Goal: Task Accomplishment & Management: Manage account settings

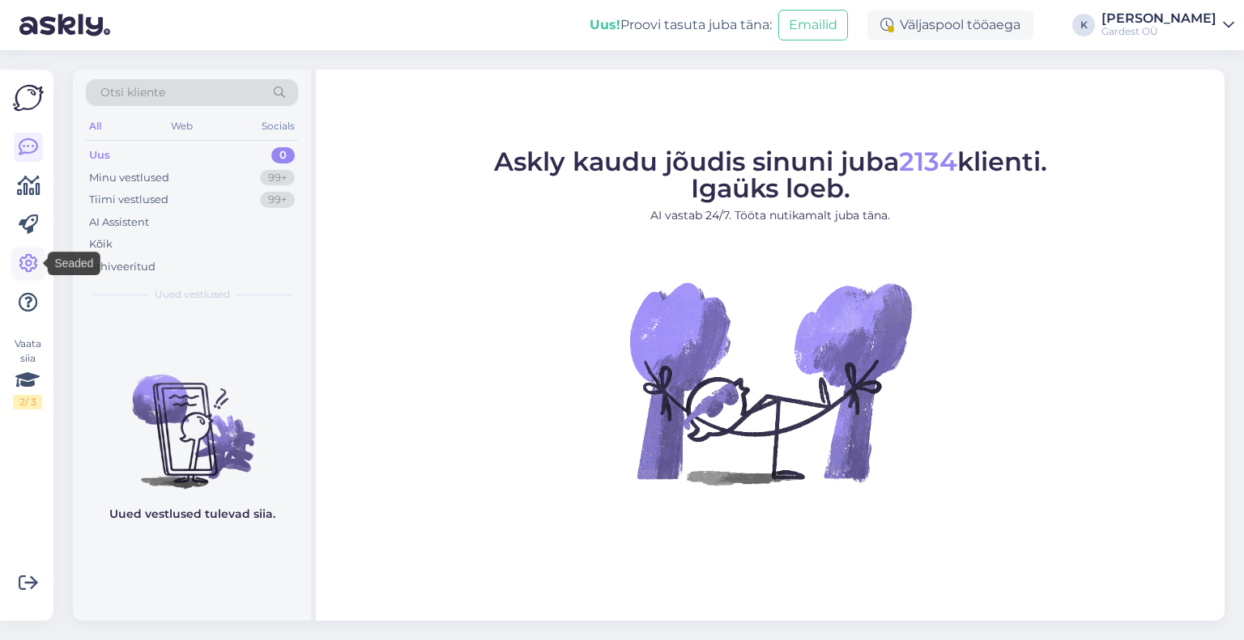
click at [26, 260] on icon at bounding box center [28, 263] width 19 height 19
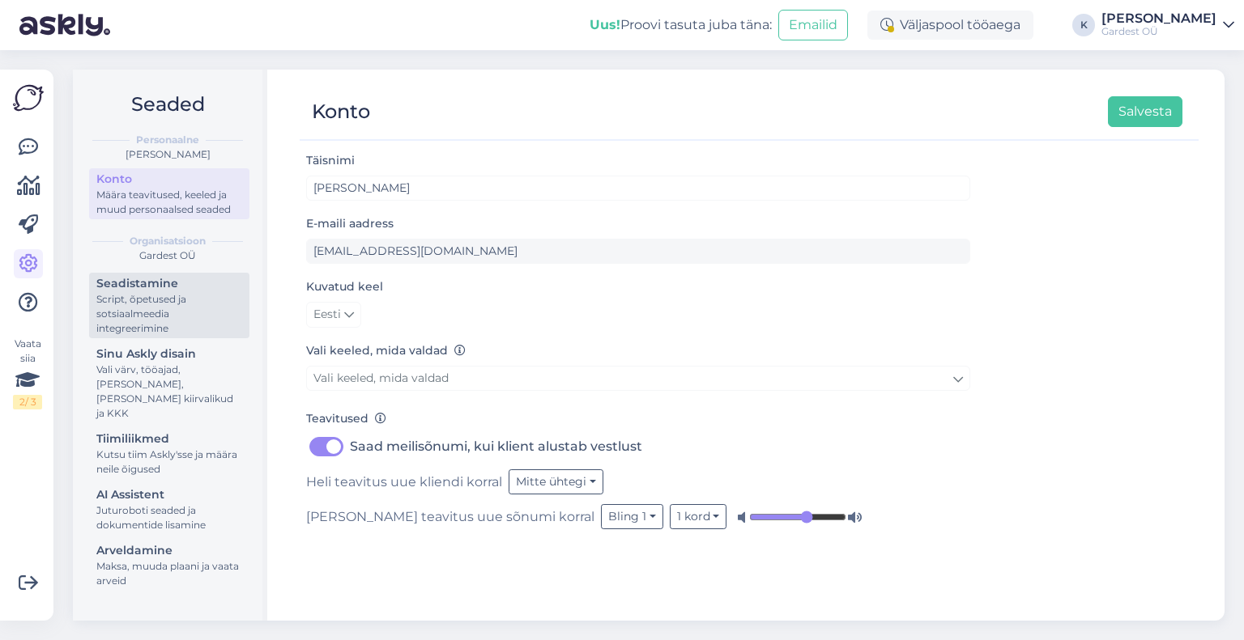
click at [185, 313] on div "Script, õpetused ja sotsiaalmeedia integreerimine" at bounding box center [169, 314] width 146 height 44
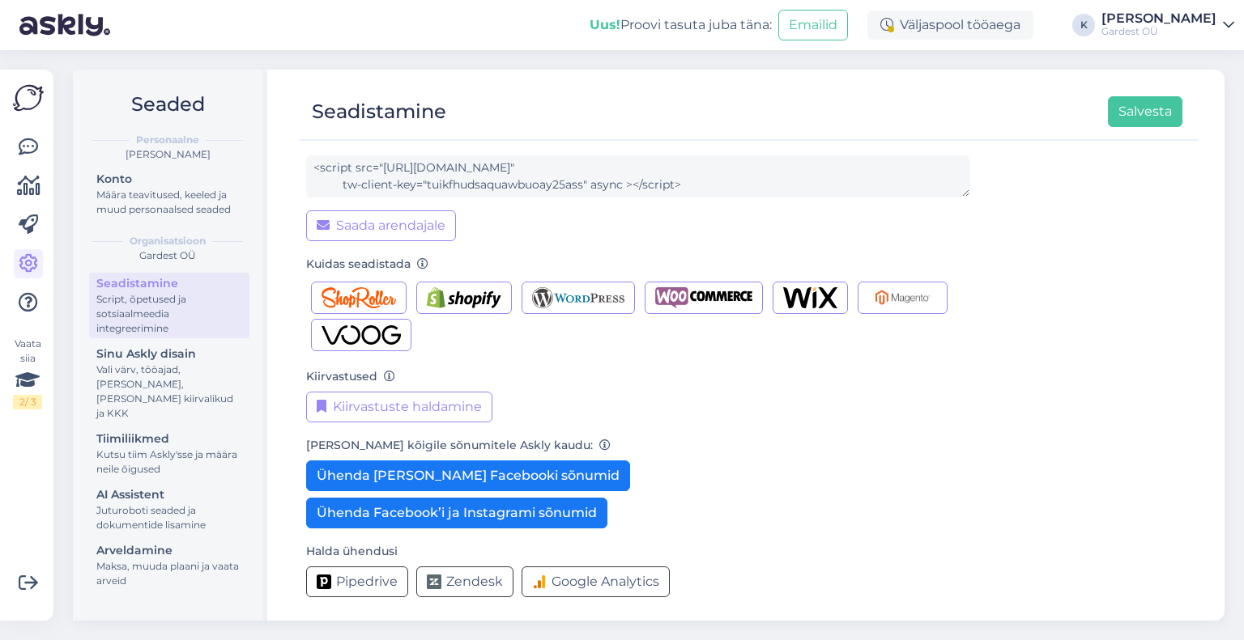
scroll to position [149, 0]
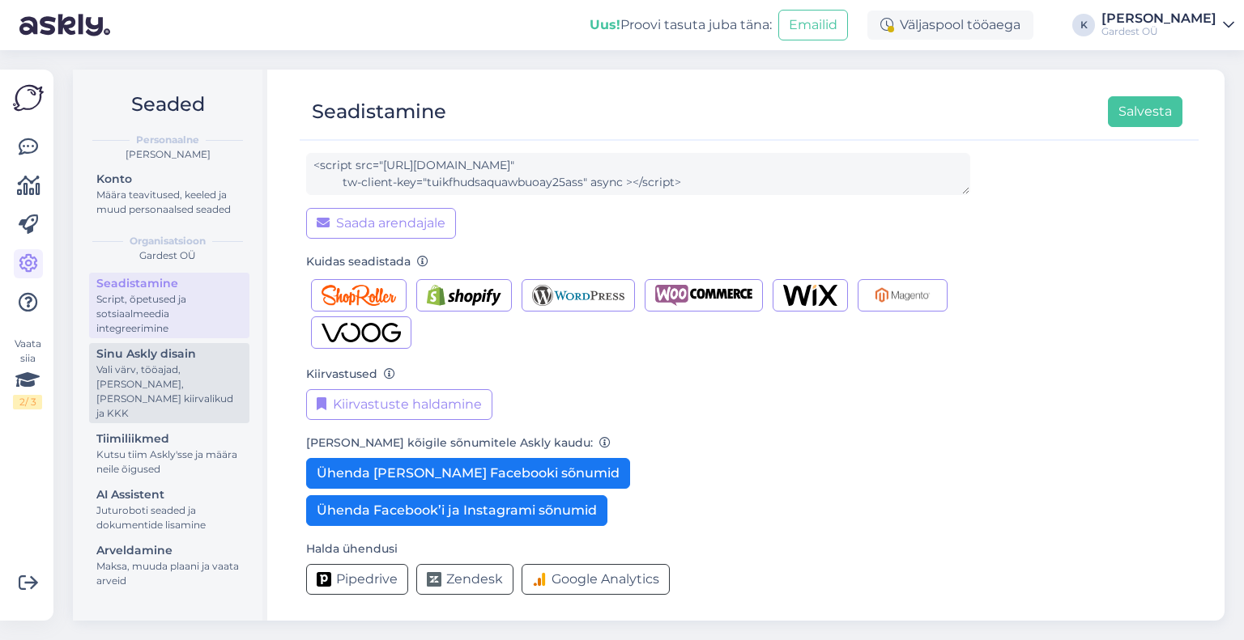
click at [164, 381] on div "Vali värv, tööajad, [PERSON_NAME], [PERSON_NAME] kiirvalikud ja KKK" at bounding box center [169, 392] width 146 height 58
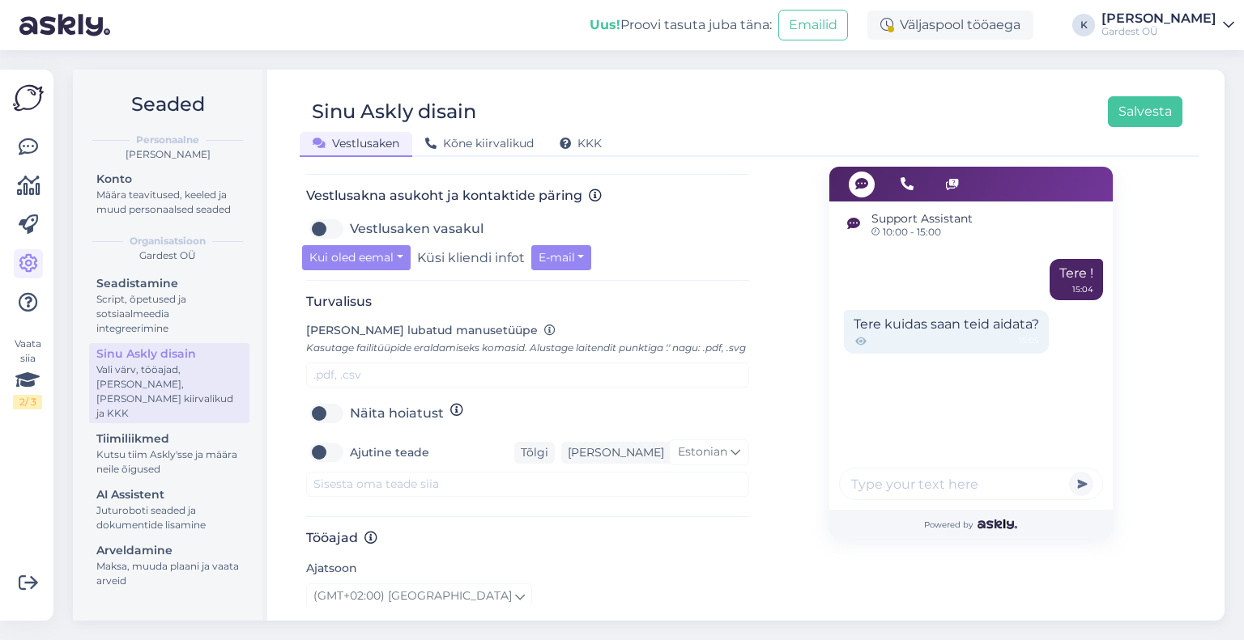
scroll to position [641, 0]
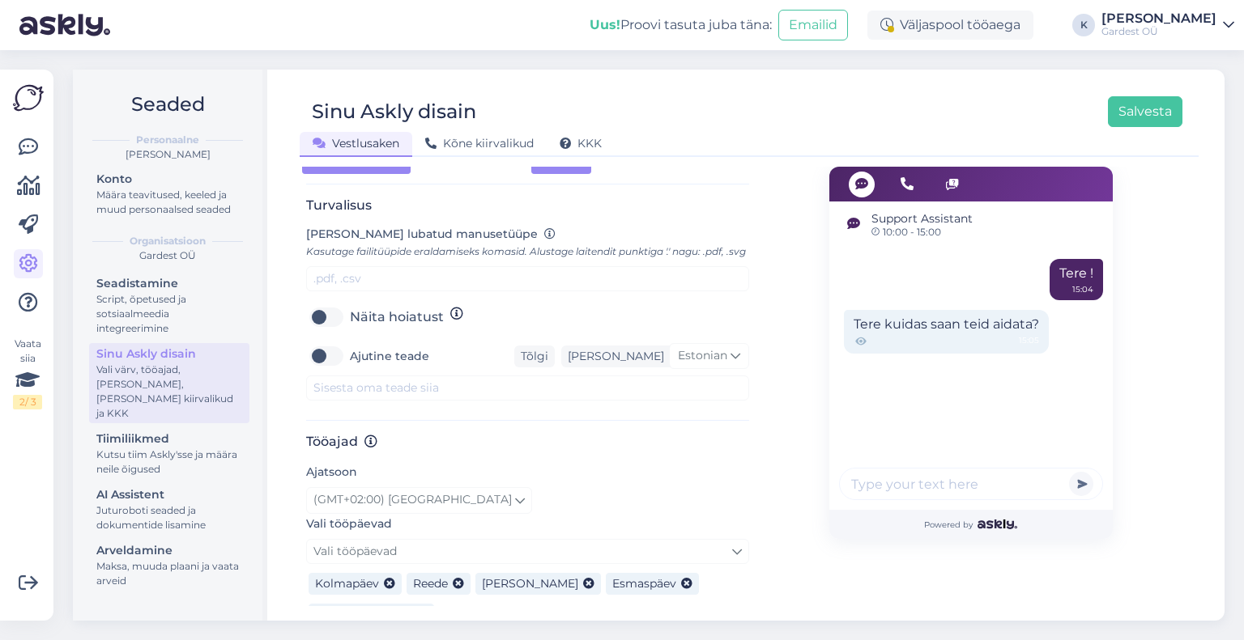
click at [1221, 567] on div "Sinu Askly disain Salvesta Vestlusaken Kõne kiirvalikud KKK Vali disain oma leh…" at bounding box center [749, 345] width 951 height 551
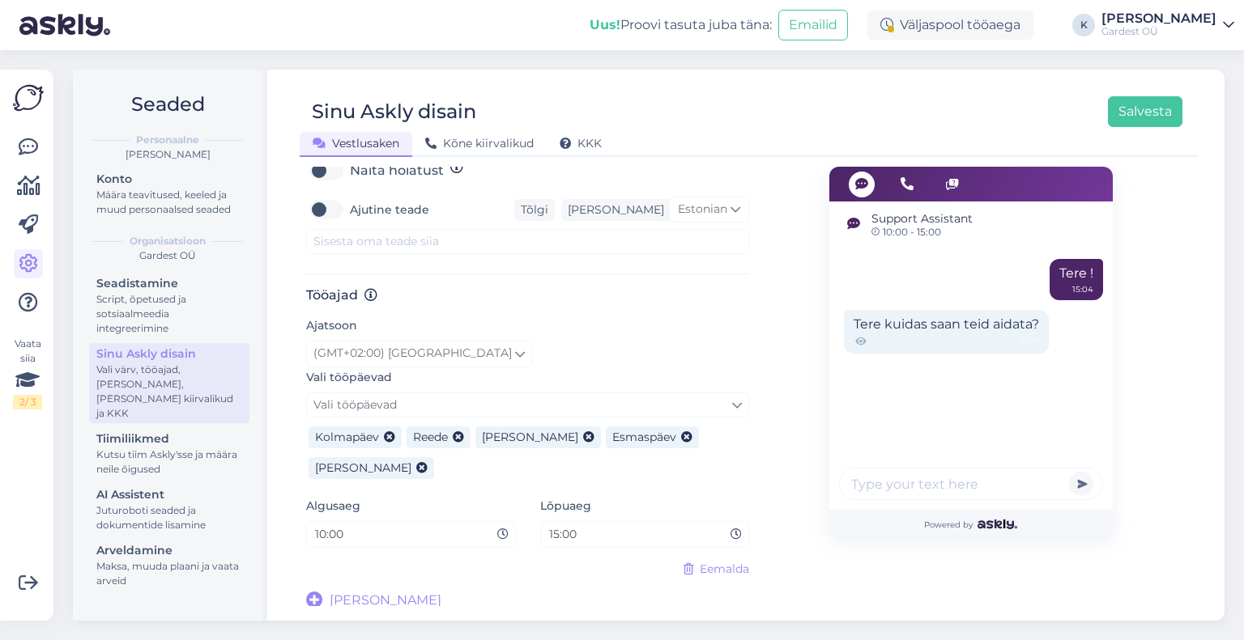
scroll to position [806, 0]
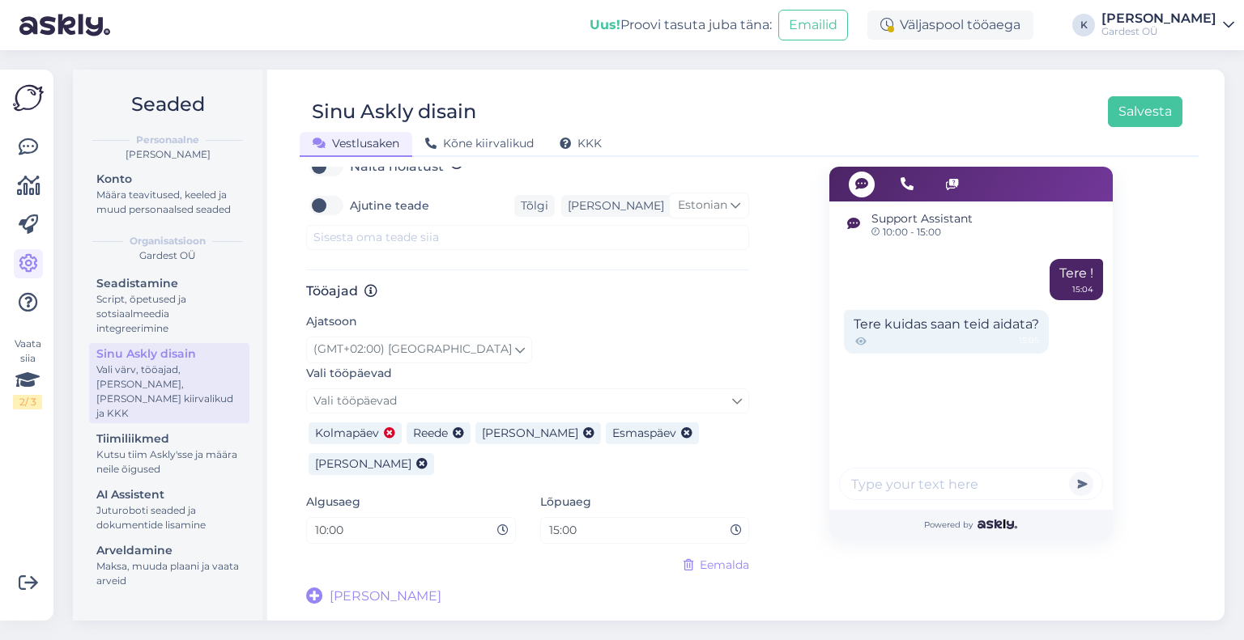
click at [390, 431] on icon at bounding box center [389, 433] width 11 height 11
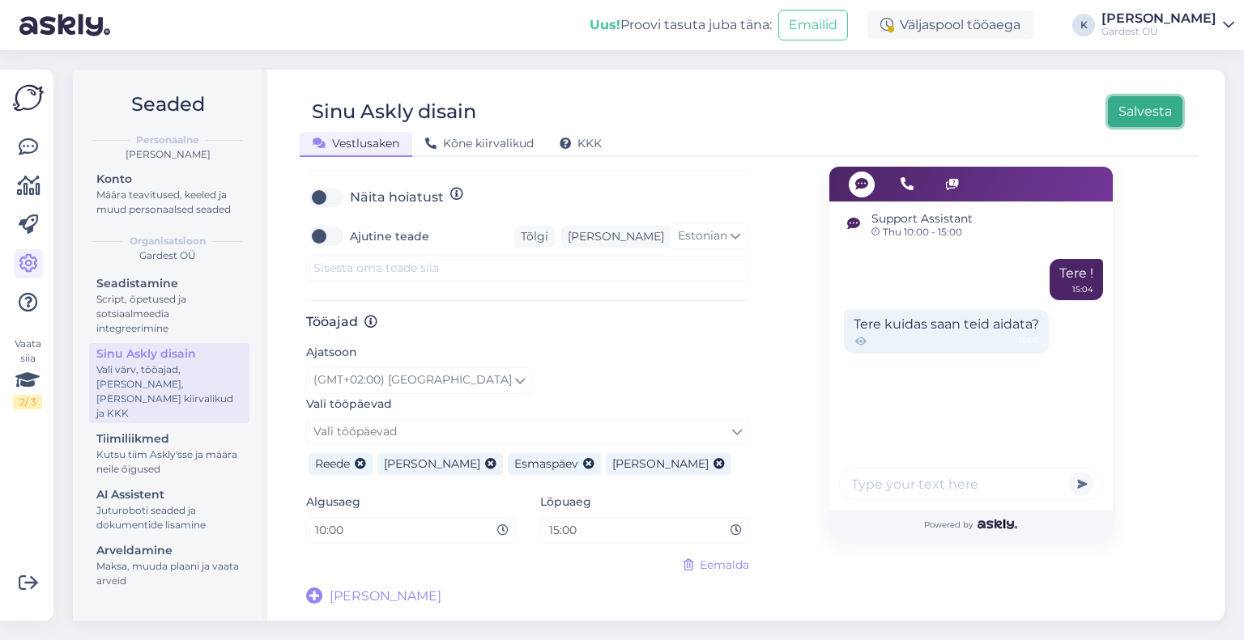
click at [1159, 117] on button "Salvesta" at bounding box center [1145, 111] width 74 height 31
